Goal: Task Accomplishment & Management: Manage account settings

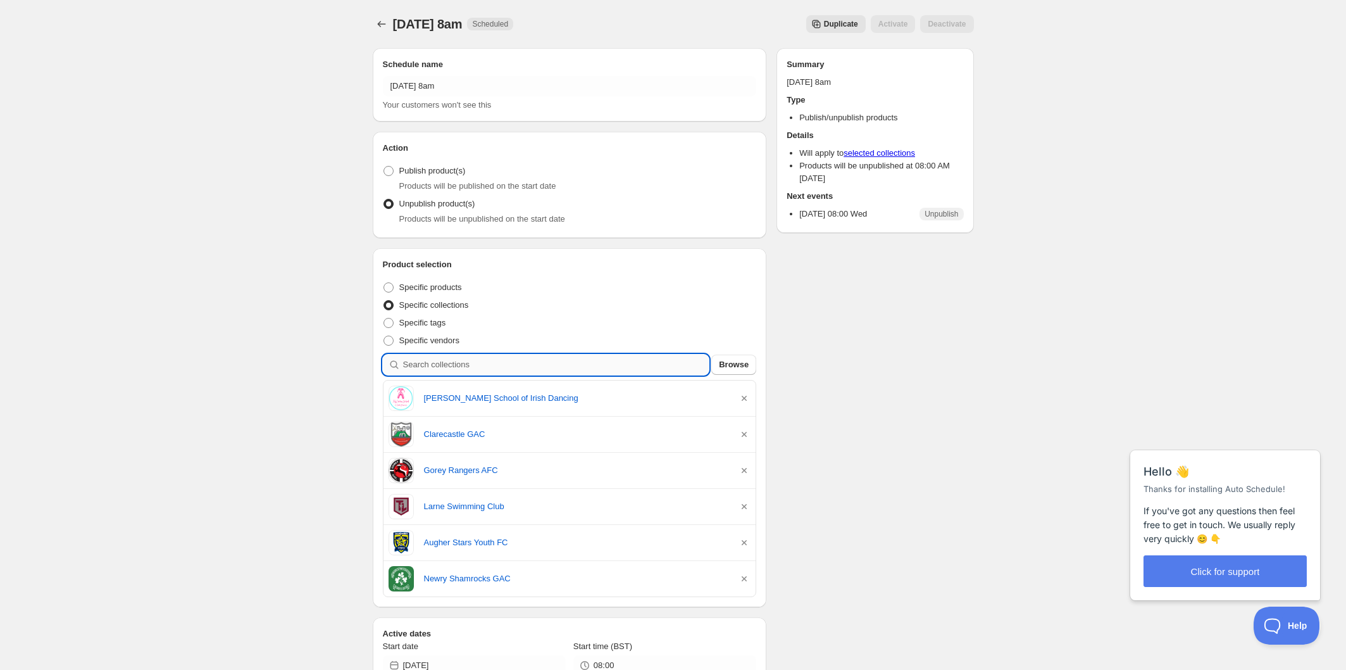
click at [475, 366] on input "search" at bounding box center [556, 364] width 306 height 20
type input "p"
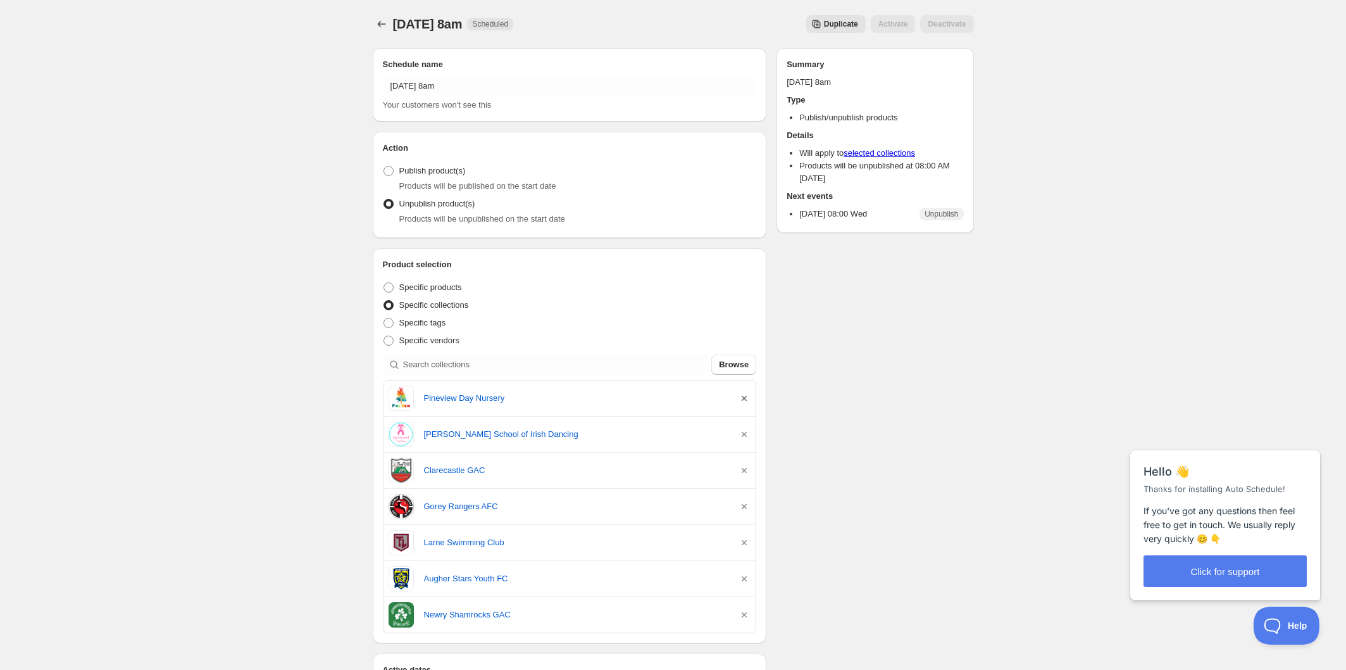
click at [746, 398] on icon "button" at bounding box center [744, 398] width 5 height 5
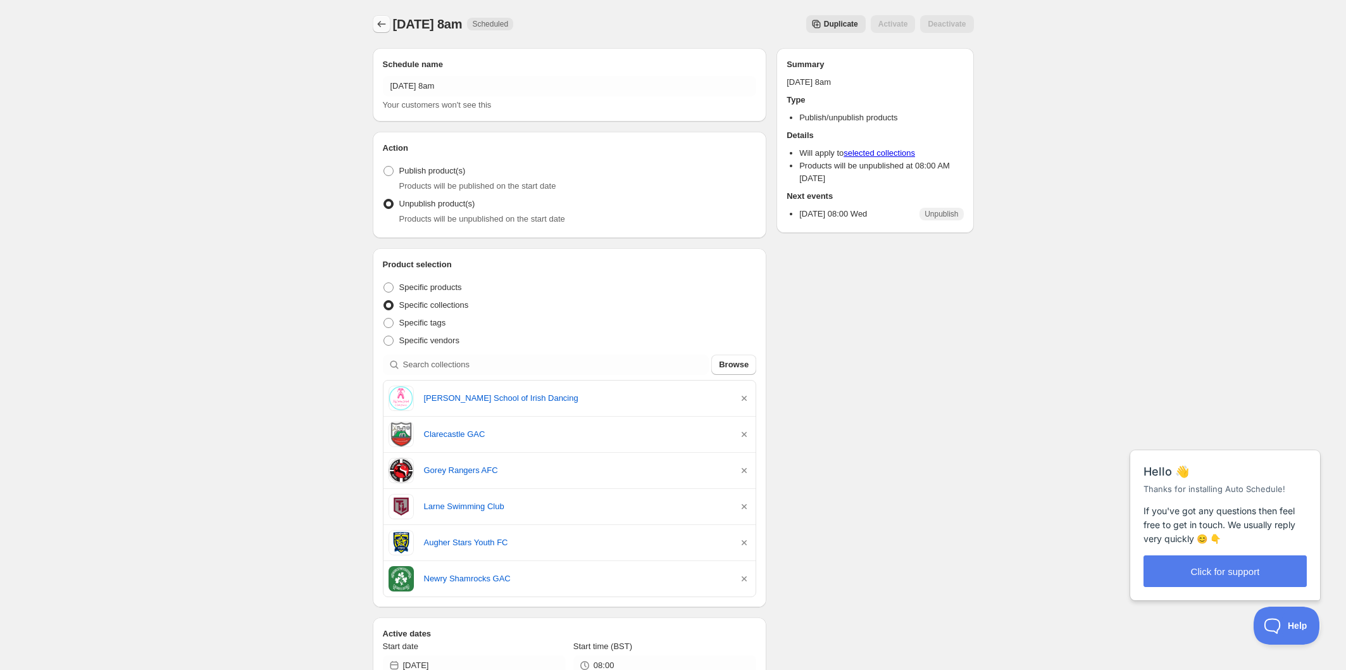
click at [381, 23] on icon "Schedules" at bounding box center [381, 24] width 13 height 13
click at [386, 27] on icon "Schedules" at bounding box center [381, 24] width 13 height 13
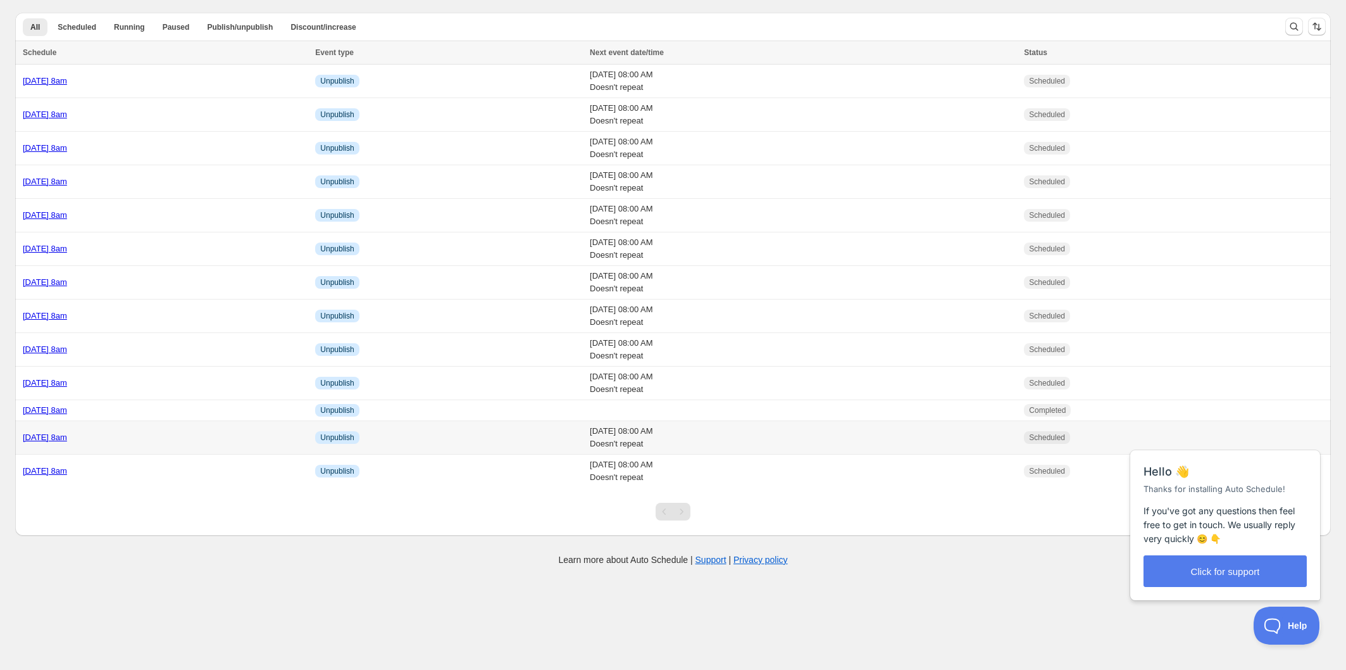
click at [183, 432] on div "[DATE] 8am" at bounding box center [165, 437] width 285 height 13
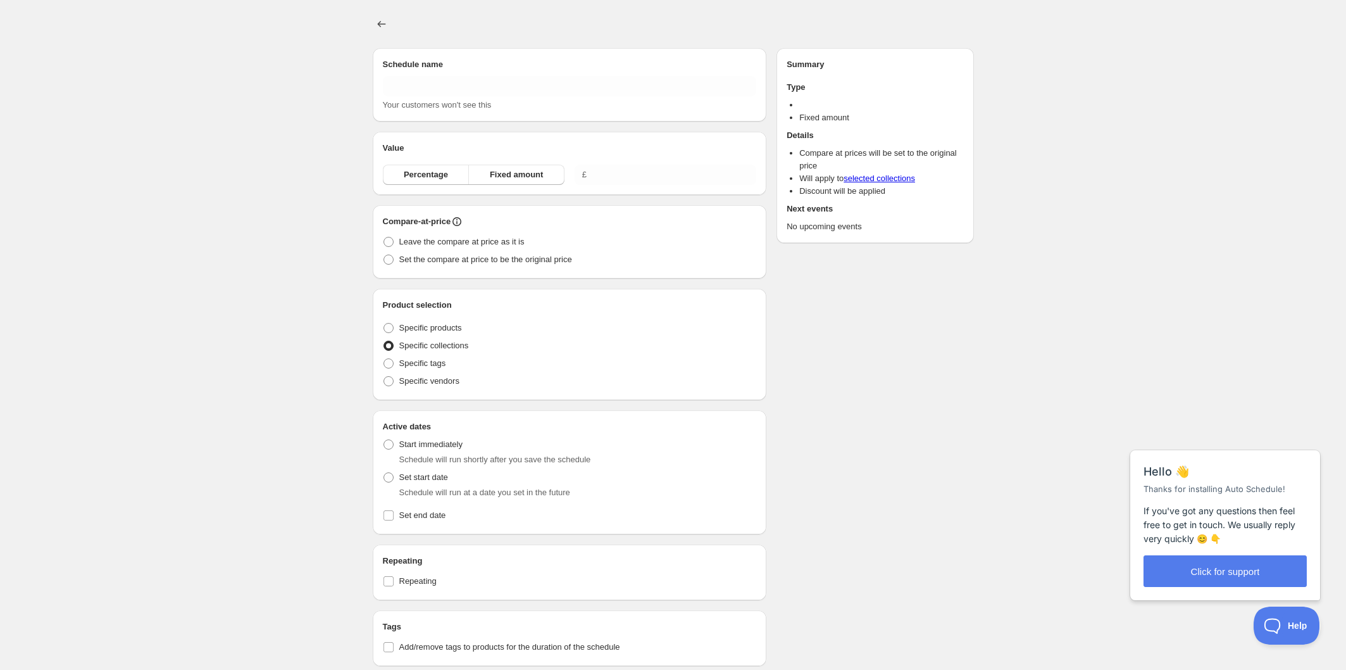
type input "[DATE] 8am"
radio input "true"
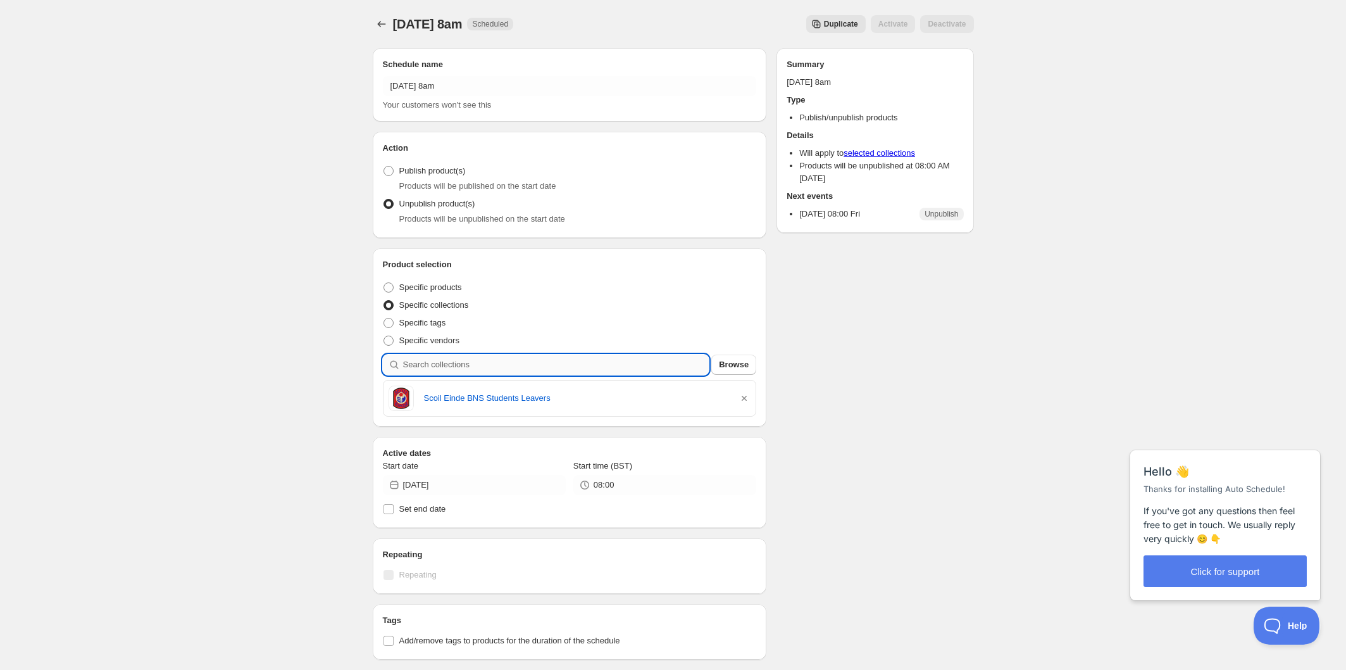
click at [530, 364] on input "search" at bounding box center [556, 364] width 306 height 20
type input "o"
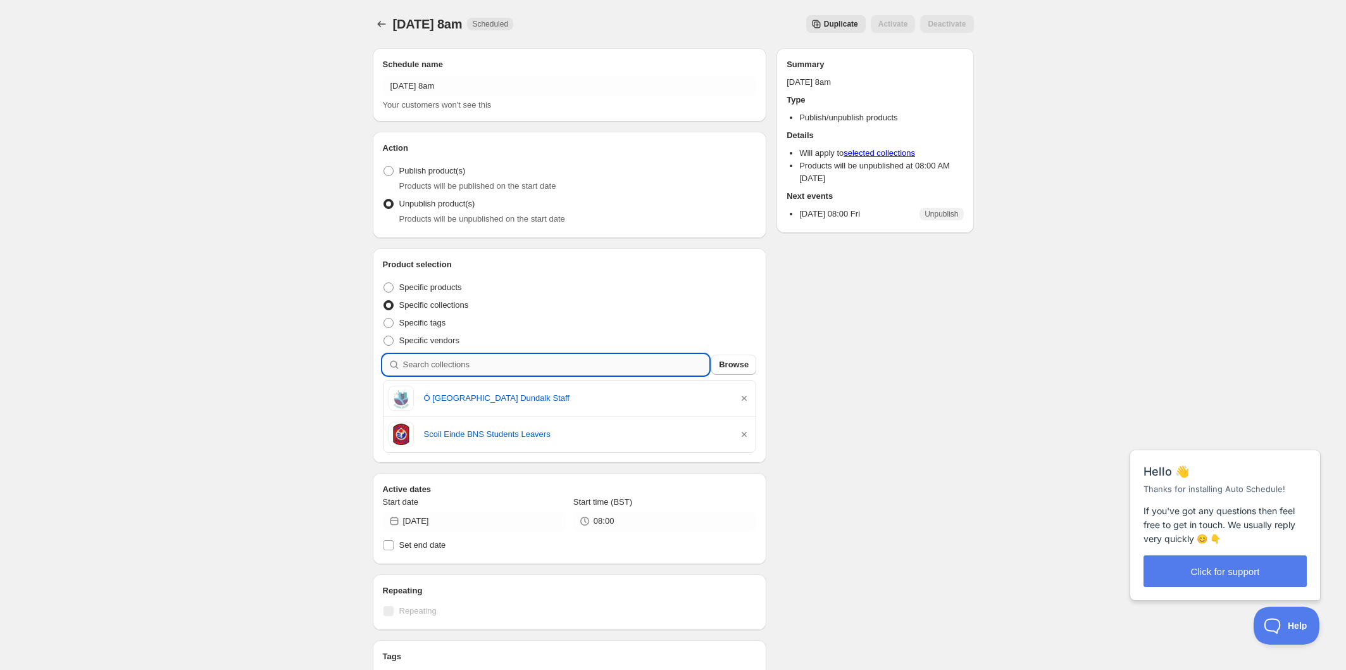
click at [497, 360] on input "search" at bounding box center [556, 364] width 306 height 20
type input "a"
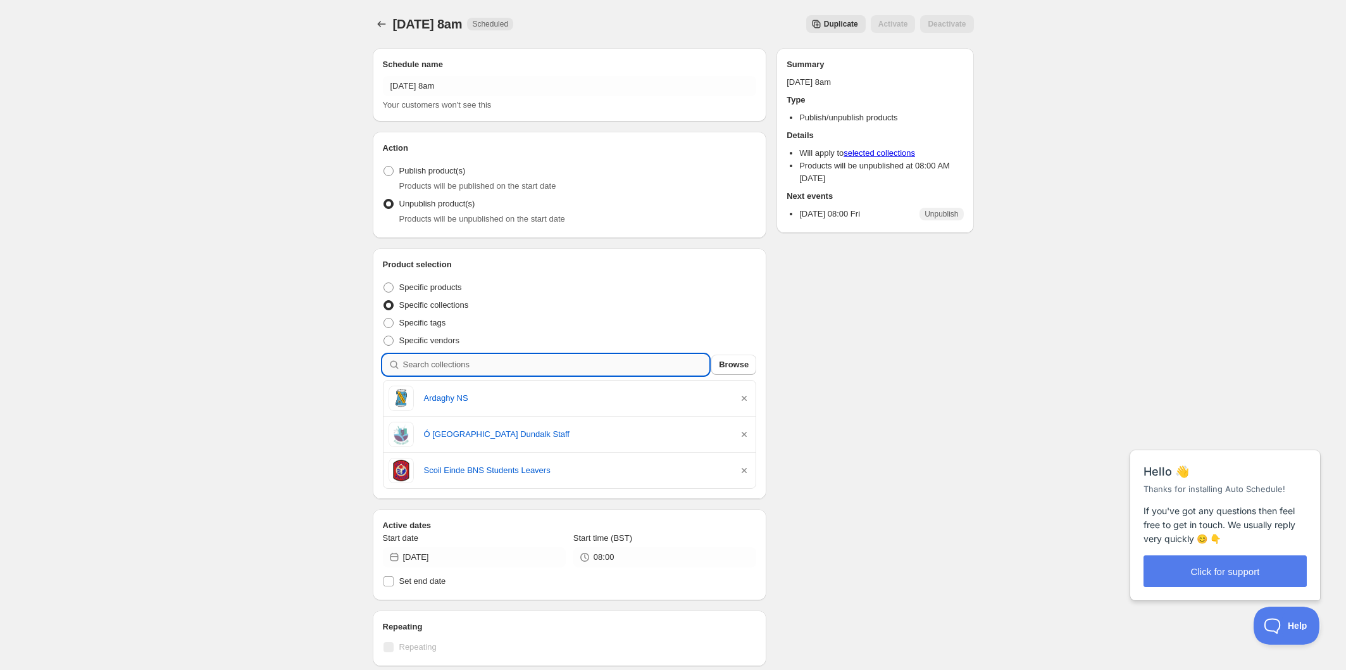
click at [512, 372] on input "search" at bounding box center [556, 364] width 306 height 20
type input "p"
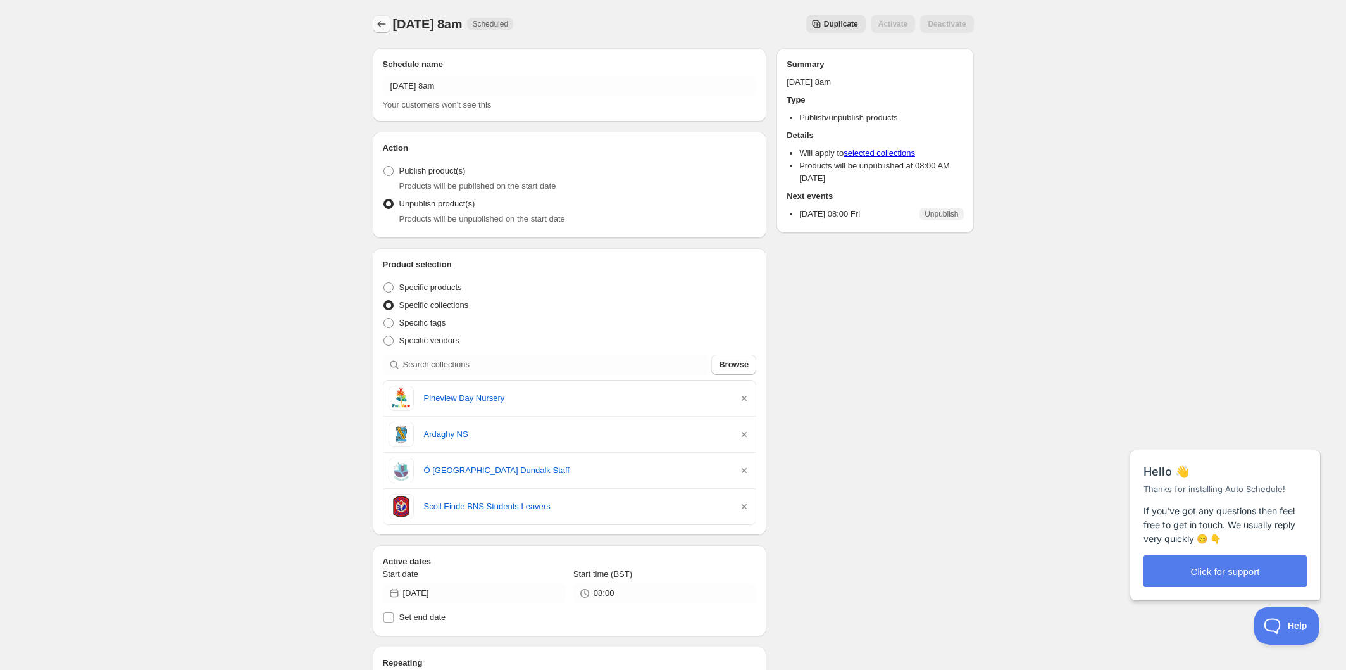
click at [380, 24] on icon "Schedules" at bounding box center [381, 24] width 13 height 13
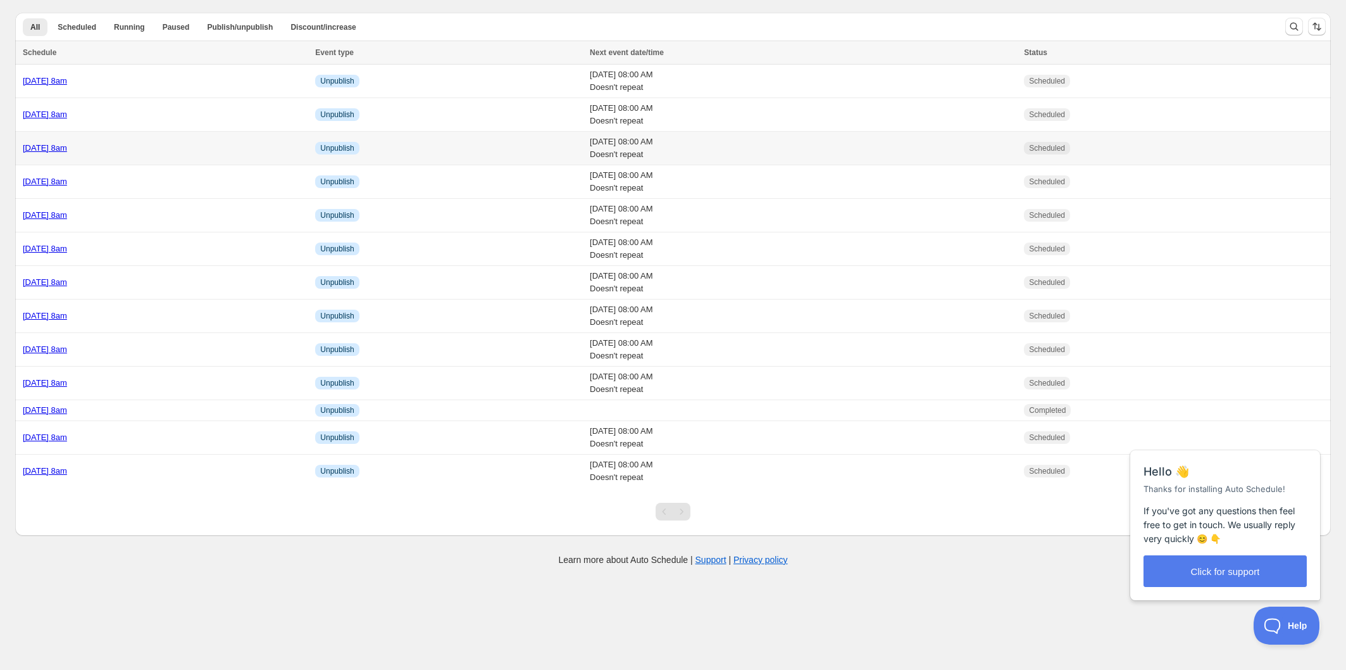
click at [207, 153] on div "[DATE] 8am" at bounding box center [165, 148] width 285 height 13
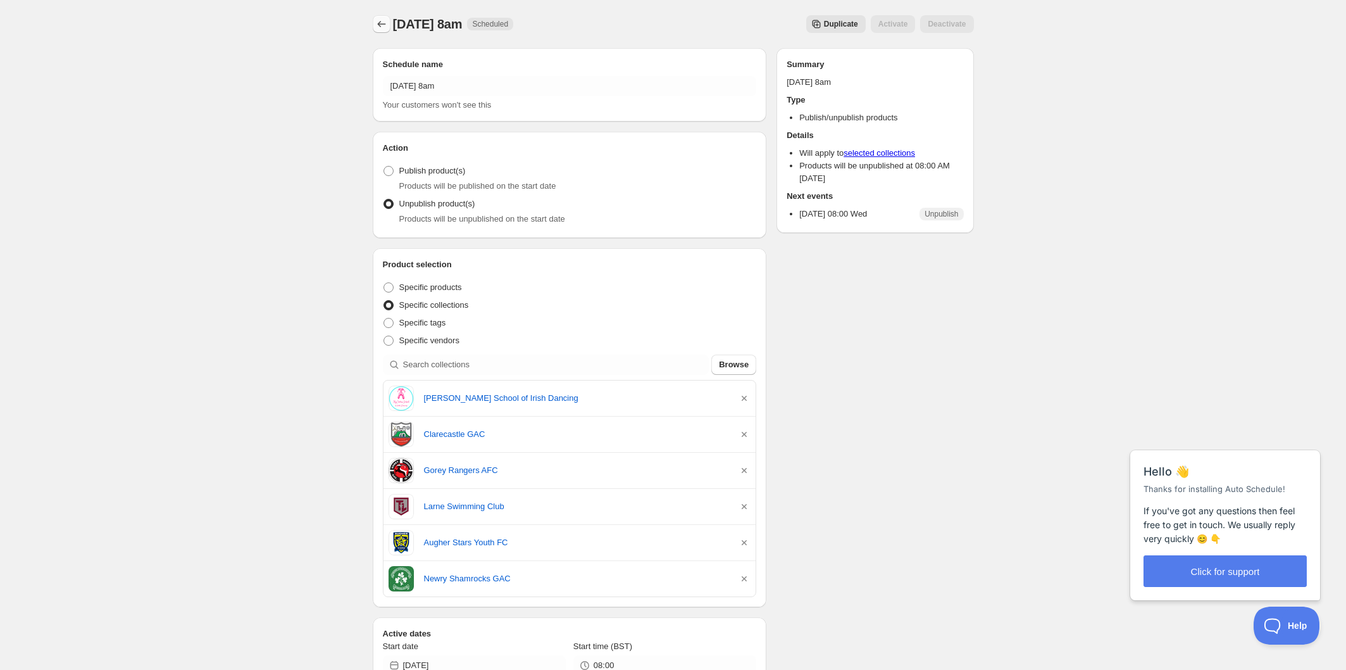
click at [377, 18] on icon "Schedules" at bounding box center [381, 24] width 13 height 13
